Goal: Navigation & Orientation: Find specific page/section

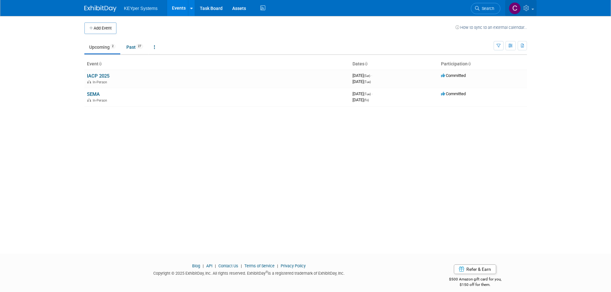
click at [532, 9] on span at bounding box center [532, 9] width 3 height 1
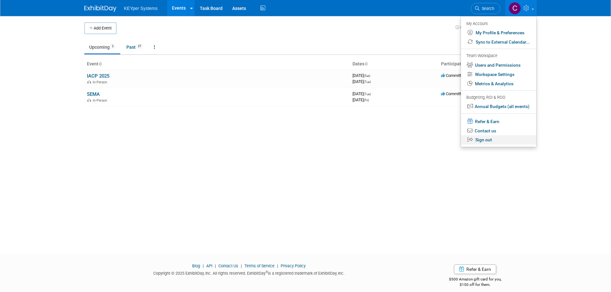
click at [487, 140] on link "Sign out" at bounding box center [498, 139] width 75 height 9
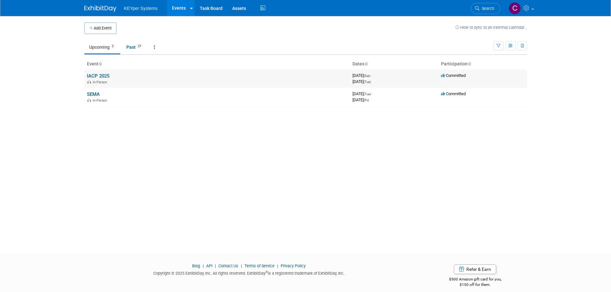
click at [99, 77] on link "IACP 2025" at bounding box center [98, 76] width 22 height 6
